Goal: Navigation & Orientation: Find specific page/section

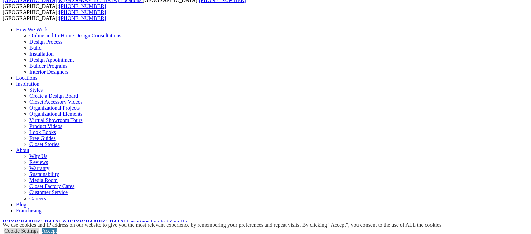
scroll to position [38, 0]
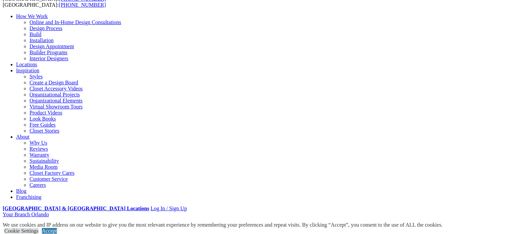
scroll to position [136, 0]
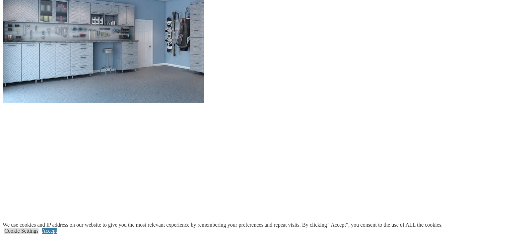
scroll to position [632, 0]
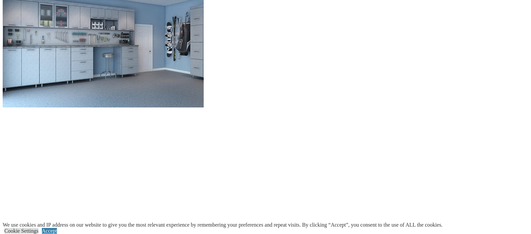
scroll to position [425, 0]
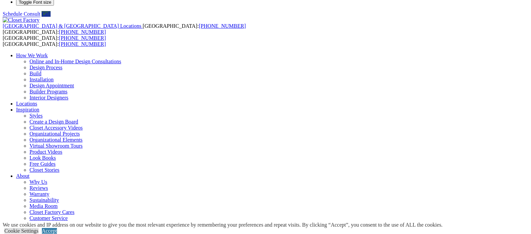
scroll to position [14, 0]
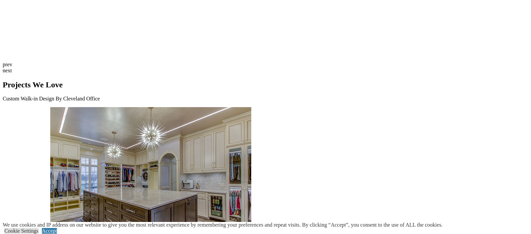
scroll to position [1763, 0]
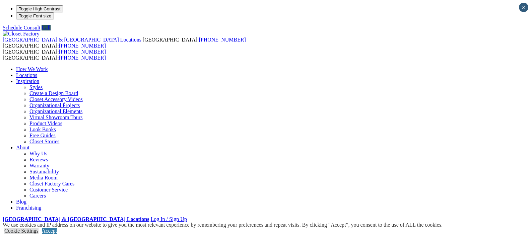
click at [37, 72] on link "Locations" at bounding box center [26, 75] width 21 height 6
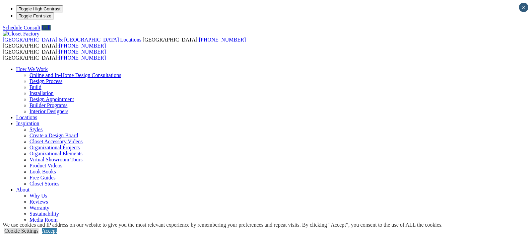
type input "*****"
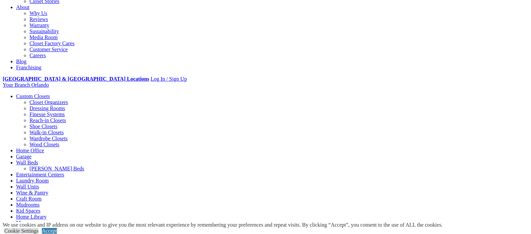
scroll to position [232, 0]
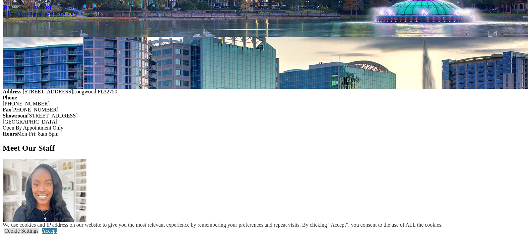
scroll to position [523, 0]
